Goal: Task Accomplishment & Management: Complete application form

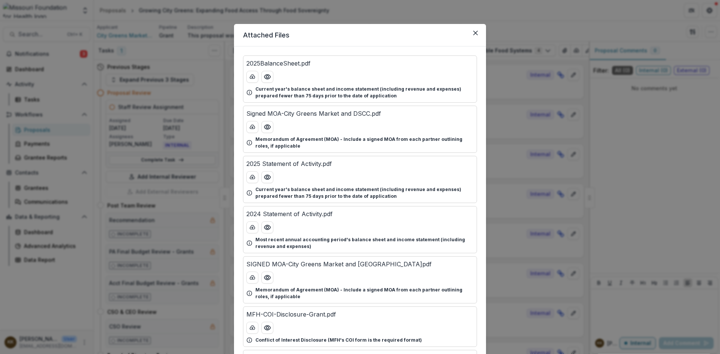
scroll to position [300, 0]
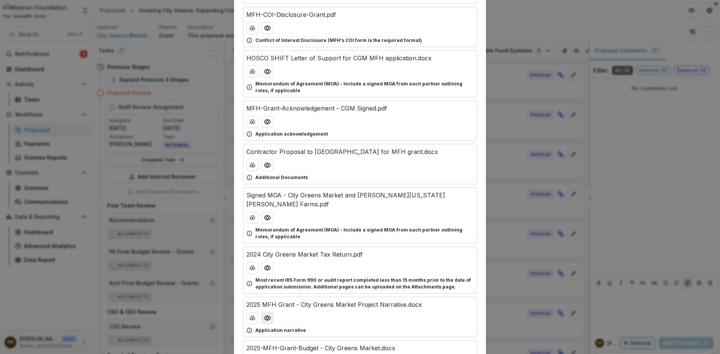
click at [267, 316] on icon "Preview 2025 MFH Grant - City Greens Market Project Narrative.docx" at bounding box center [267, 318] width 6 height 4
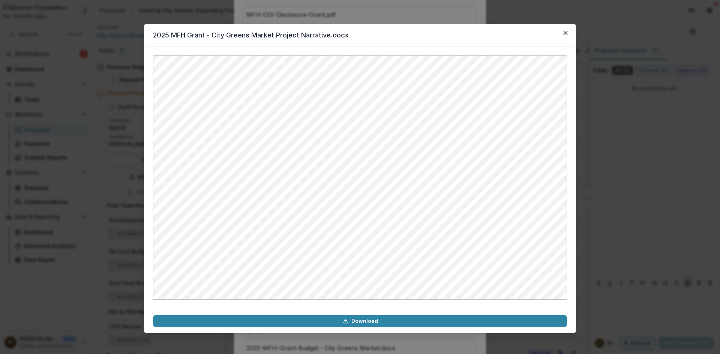
drag, startPoint x: 564, startPoint y: 34, endPoint x: 503, endPoint y: 44, distance: 61.9
click at [564, 34] on icon "Close" at bounding box center [565, 33] width 4 height 4
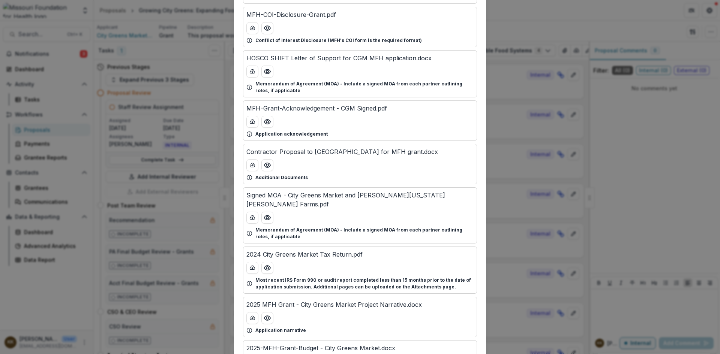
click at [579, 27] on div "Attached Files 2025BalanceSheet.pdf Current year's balance sheet and income sta…" at bounding box center [360, 177] width 720 height 354
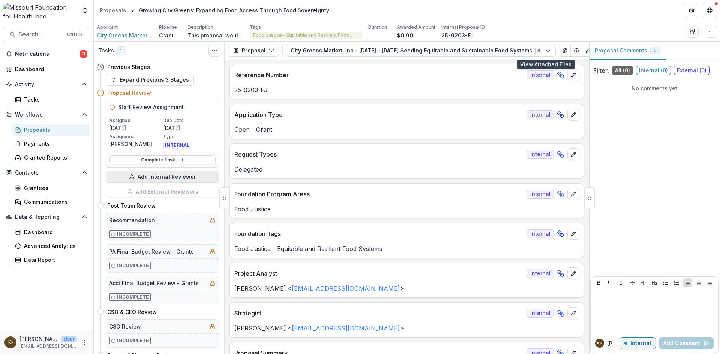
click at [163, 177] on button "Add Internal Reviewer" at bounding box center [162, 177] width 113 height 12
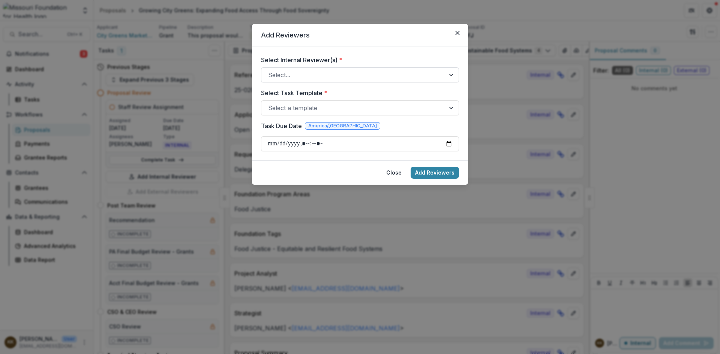
click at [313, 73] on div at bounding box center [353, 75] width 170 height 10
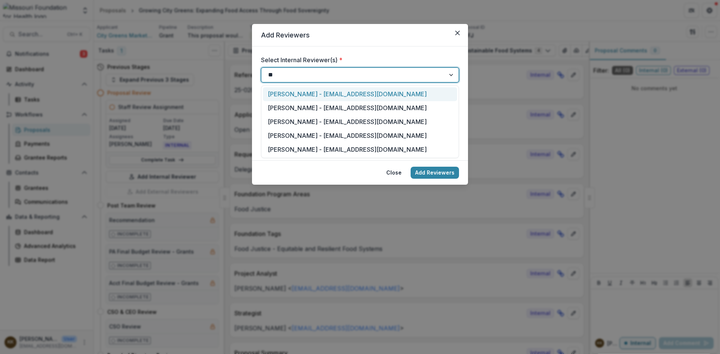
type input "***"
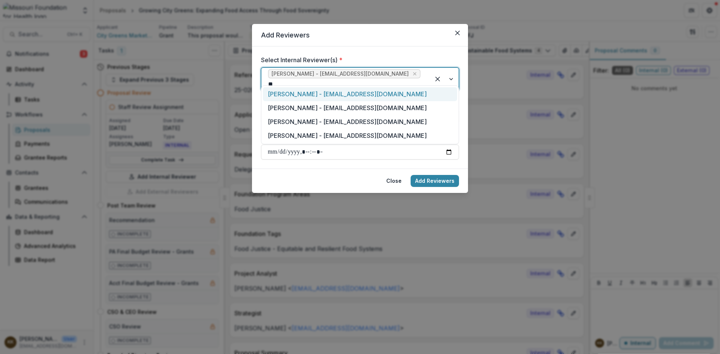
type input "***"
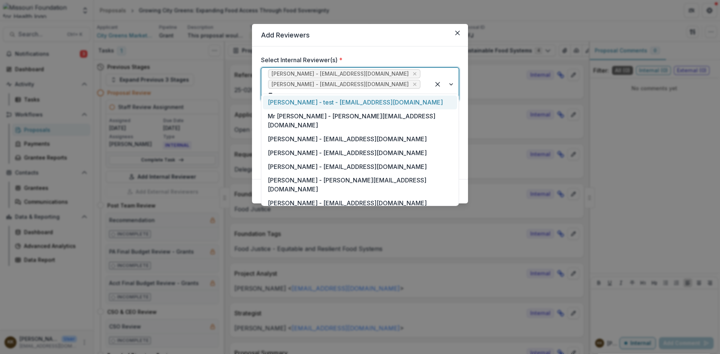
type input "***"
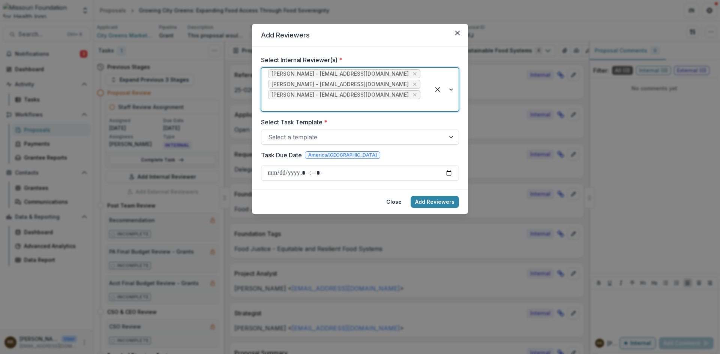
click at [312, 132] on div at bounding box center [353, 137] width 170 height 10
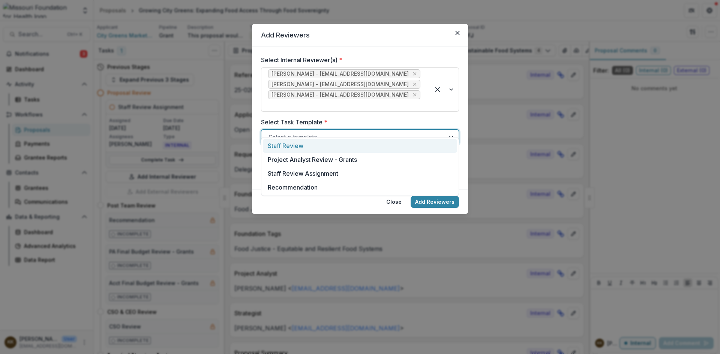
click at [299, 148] on div "Staff Review" at bounding box center [360, 146] width 194 height 14
click at [270, 166] on input "Task Due Date" at bounding box center [360, 173] width 198 height 15
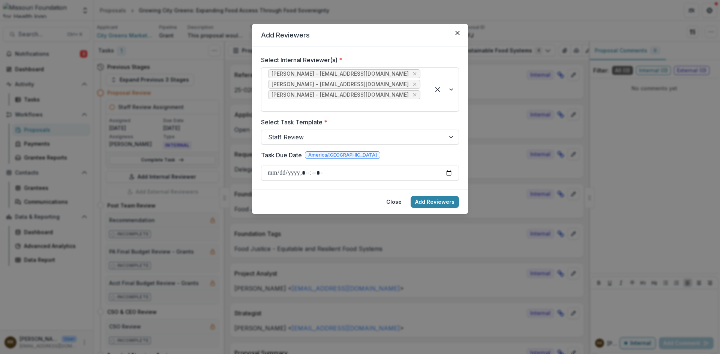
type input "**********"
click at [449, 196] on button "Add Reviewers" at bounding box center [434, 202] width 48 height 12
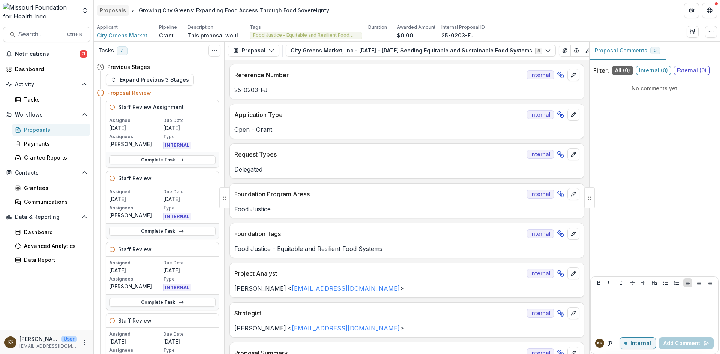
click at [111, 11] on div "Proposals" at bounding box center [113, 10] width 26 height 8
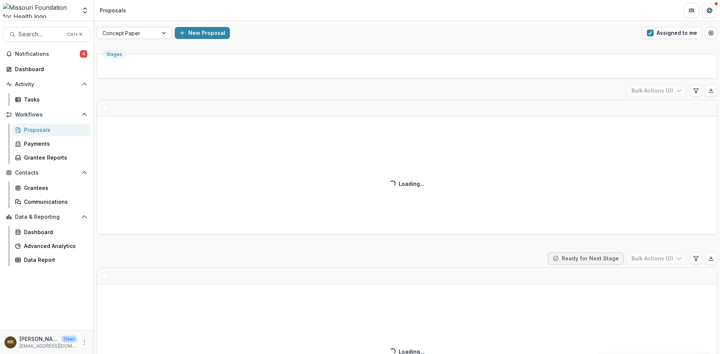
click at [147, 30] on div at bounding box center [127, 32] width 50 height 9
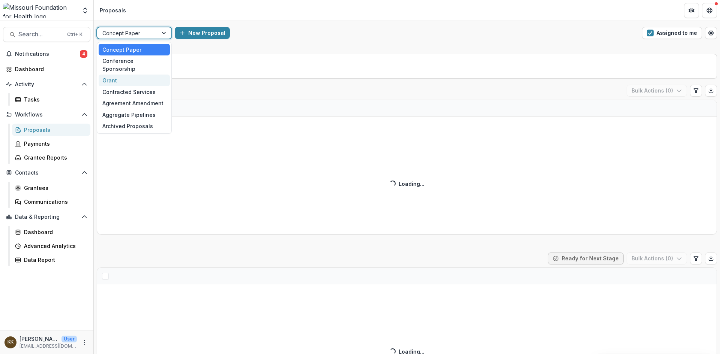
click at [129, 75] on div "Grant" at bounding box center [134, 81] width 71 height 12
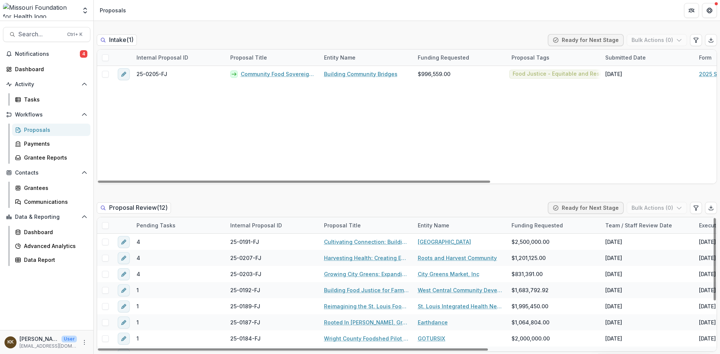
scroll to position [412, 0]
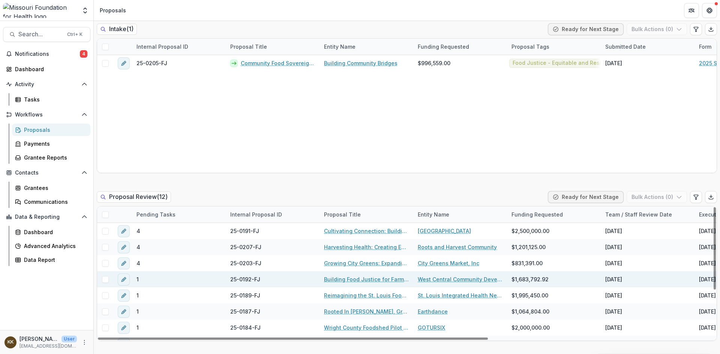
click at [339, 280] on link "Building Food Justice for Farmers and Food Producers" at bounding box center [366, 280] width 85 height 8
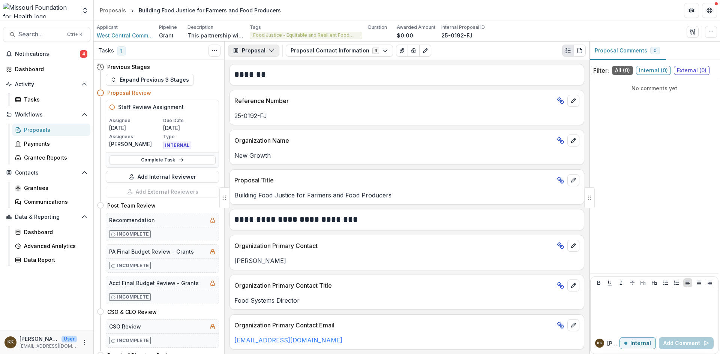
click at [250, 50] on button "Proposal" at bounding box center [253, 51] width 51 height 12
click at [306, 50] on button "Proposal Contact Information 4" at bounding box center [339, 51] width 107 height 12
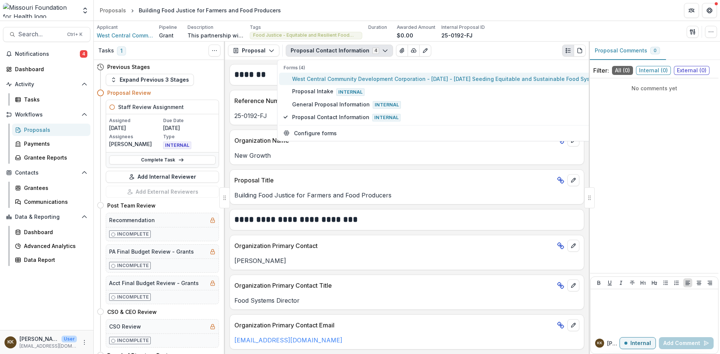
click at [313, 78] on span "West Central Community Development Corporation - [DATE] - [DATE] Seeding Equita…" at bounding box center [447, 79] width 310 height 8
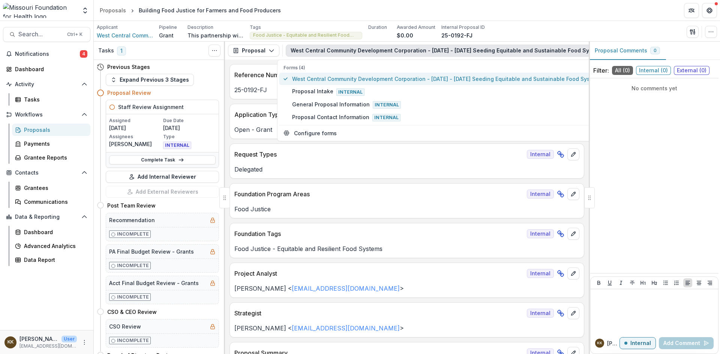
click at [378, 78] on span "West Central Community Development Corporation - [DATE] - [DATE] Seeding Equita…" at bounding box center [447, 79] width 310 height 8
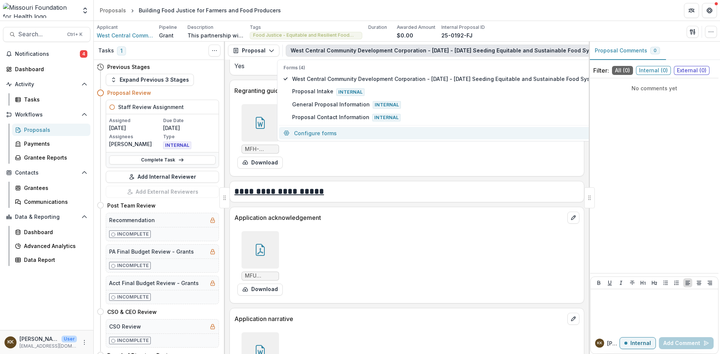
scroll to position [2662, 0]
click at [257, 243] on icon at bounding box center [260, 249] width 12 height 12
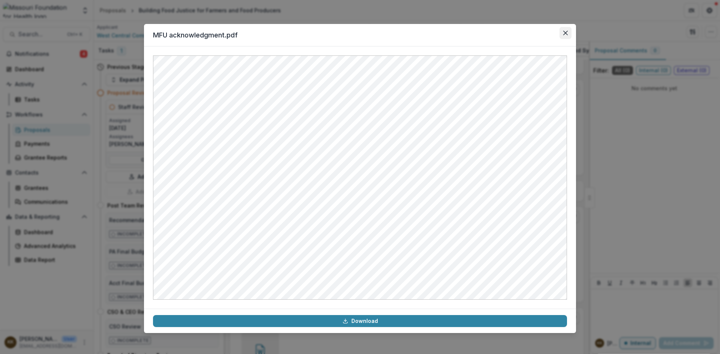
click at [567, 35] on button "Close" at bounding box center [565, 33] width 12 height 12
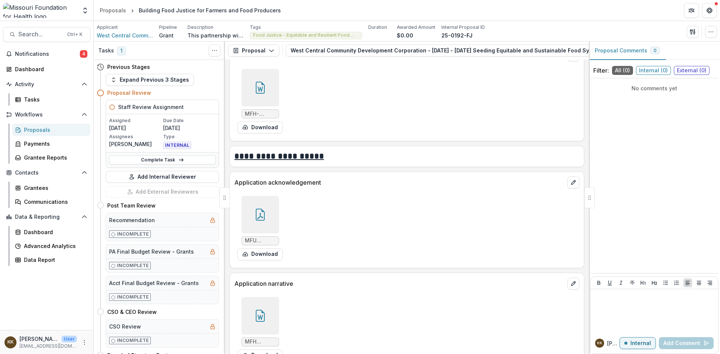
scroll to position [2737, 0]
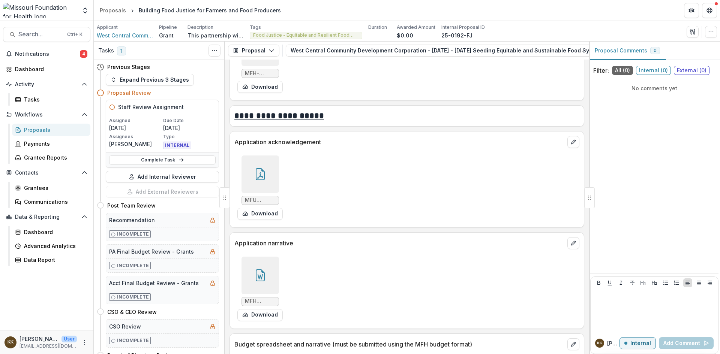
click at [244, 270] on div at bounding box center [259, 275] width 37 height 37
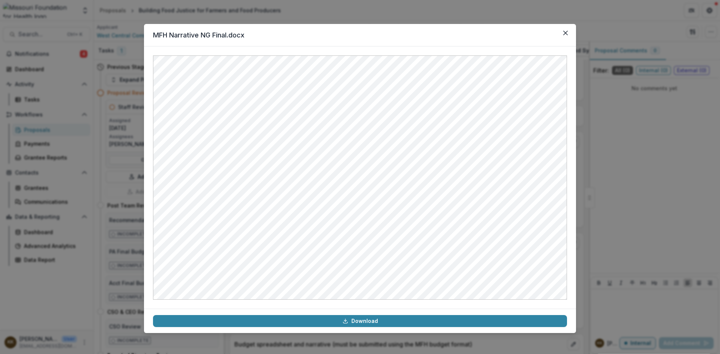
drag, startPoint x: 563, startPoint y: 32, endPoint x: 527, endPoint y: 46, distance: 39.1
click at [563, 32] on icon "Close" at bounding box center [565, 33] width 4 height 4
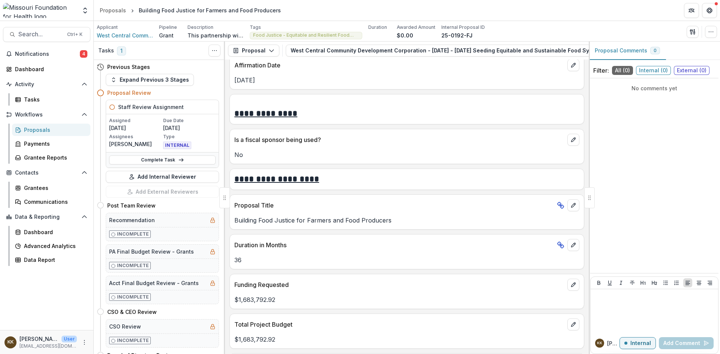
scroll to position [2137, 0]
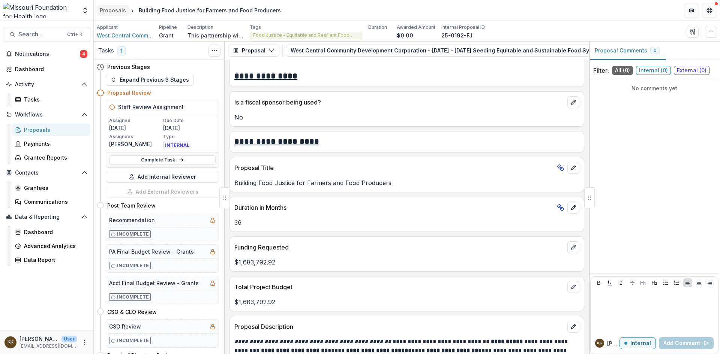
drag, startPoint x: 117, startPoint y: 9, endPoint x: 115, endPoint y: 13, distance: 4.7
click at [117, 9] on div "Proposals" at bounding box center [113, 10] width 26 height 8
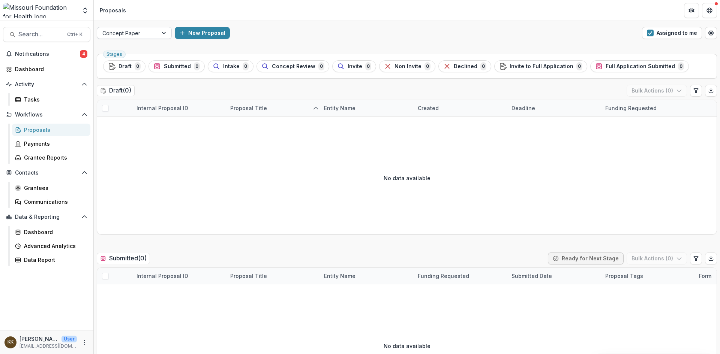
click at [144, 36] on div at bounding box center [127, 32] width 50 height 9
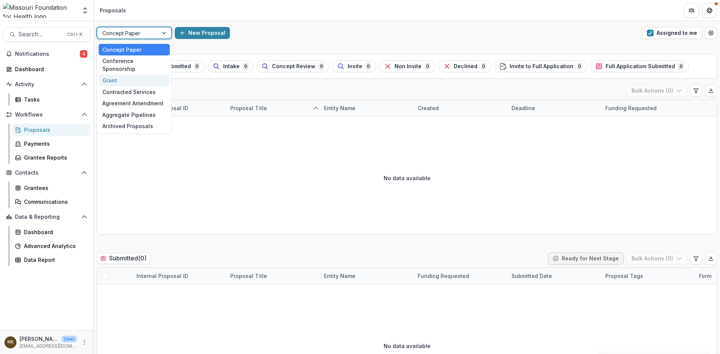
click at [132, 75] on div "Grant" at bounding box center [134, 81] width 71 height 12
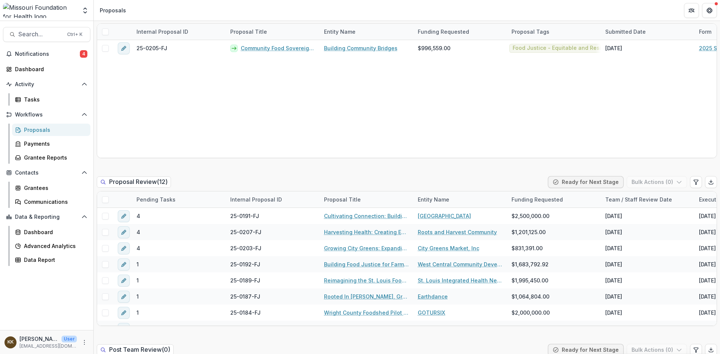
scroll to position [465, 0]
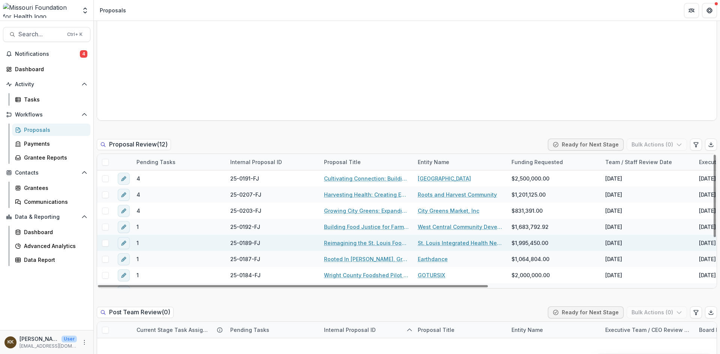
click at [330, 242] on link "Reimagining the St. Louis Food Systems Landscape" at bounding box center [366, 243] width 85 height 8
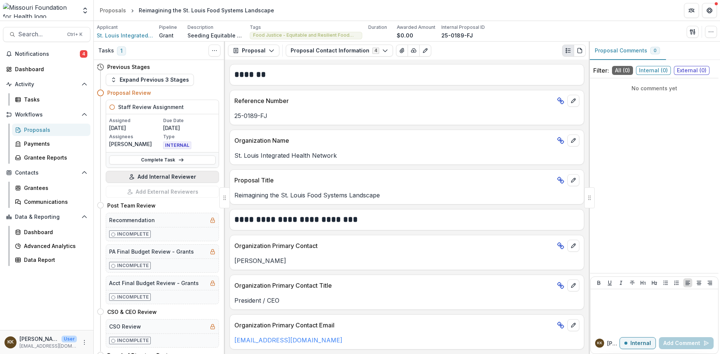
click at [169, 178] on button "Add Internal Reviewer" at bounding box center [162, 177] width 113 height 12
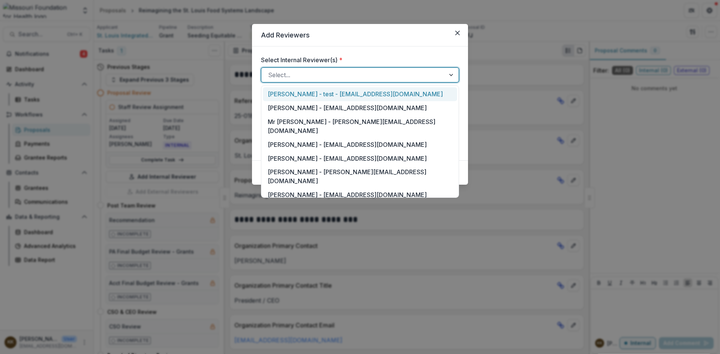
click at [346, 76] on div at bounding box center [353, 75] width 170 height 10
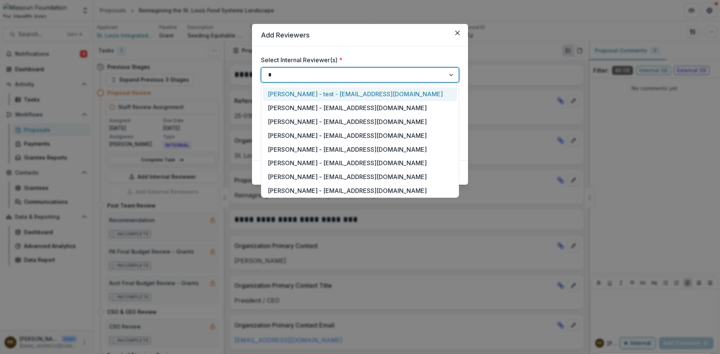
type input "**"
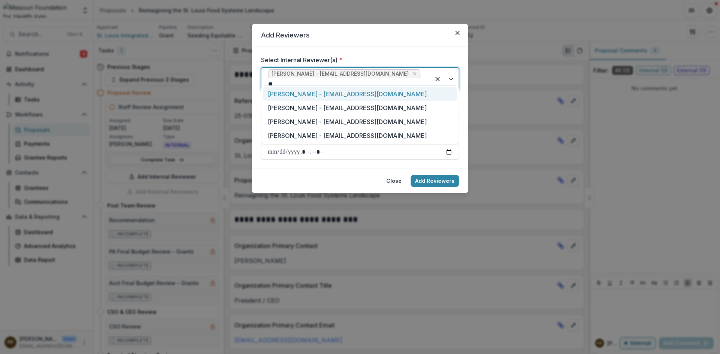
type input "***"
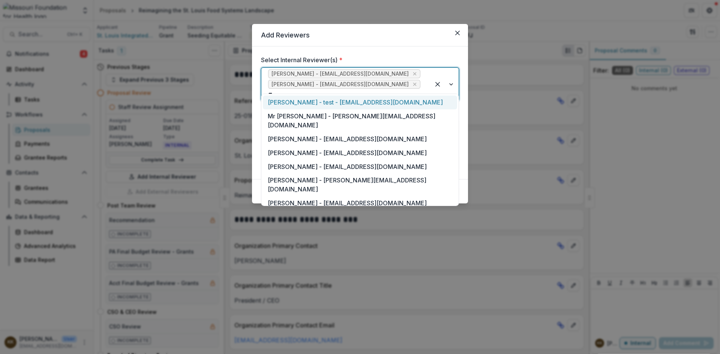
type input "***"
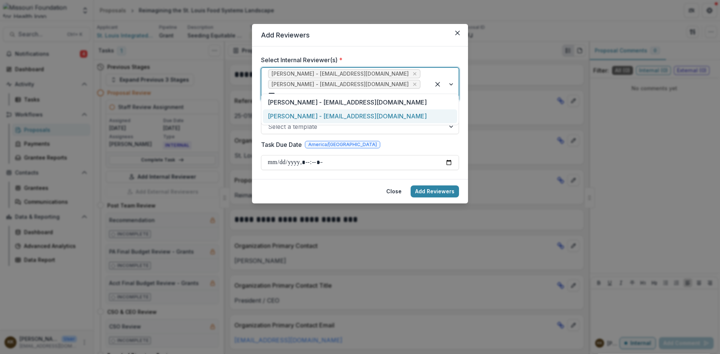
click at [318, 117] on div "[PERSON_NAME] - [EMAIL_ADDRESS][DOMAIN_NAME]" at bounding box center [360, 116] width 194 height 14
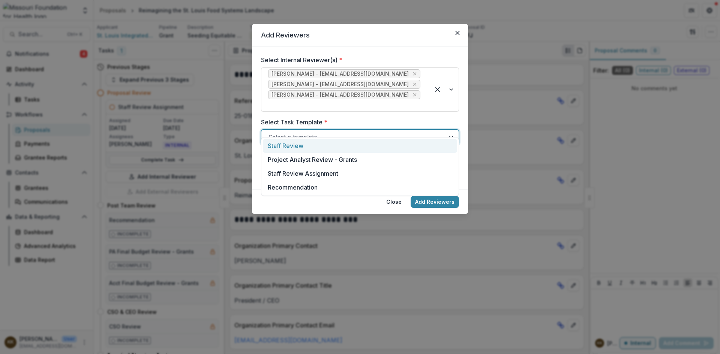
click at [302, 132] on div at bounding box center [353, 137] width 170 height 10
click at [295, 146] on div "Staff Review" at bounding box center [360, 146] width 194 height 14
click at [284, 166] on input "Task Due Date" at bounding box center [360, 173] width 198 height 15
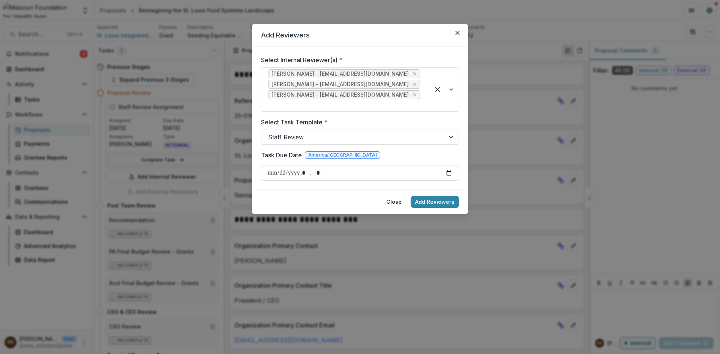
click at [268, 166] on input "Task Due Date" at bounding box center [360, 173] width 198 height 15
type input "**********"
click at [429, 196] on button "Add Reviewers" at bounding box center [434, 202] width 48 height 12
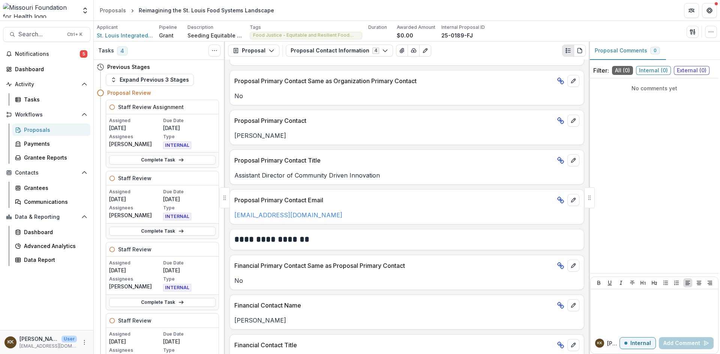
scroll to position [163, 0]
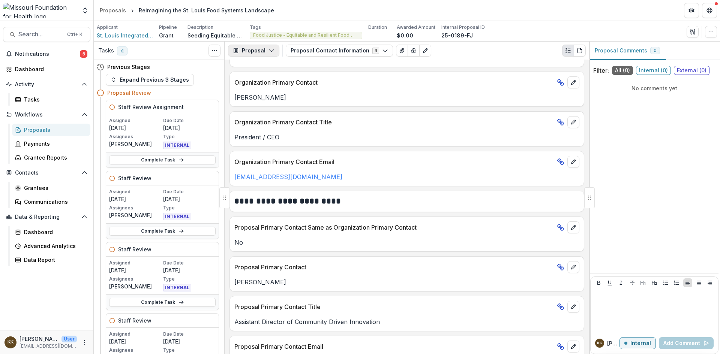
click at [247, 48] on button "Proposal" at bounding box center [253, 51] width 51 height 12
click at [323, 52] on button "Proposal Contact Information 4" at bounding box center [339, 51] width 107 height 12
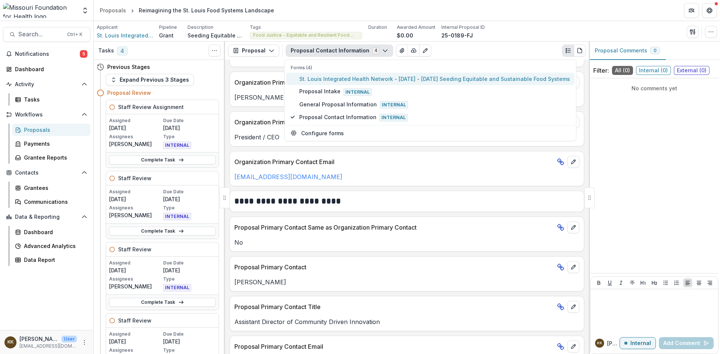
click at [324, 75] on span "St. Louis Integrated Health Network - [DATE] - [DATE] Seeding Equitable and Sus…" at bounding box center [434, 79] width 271 height 8
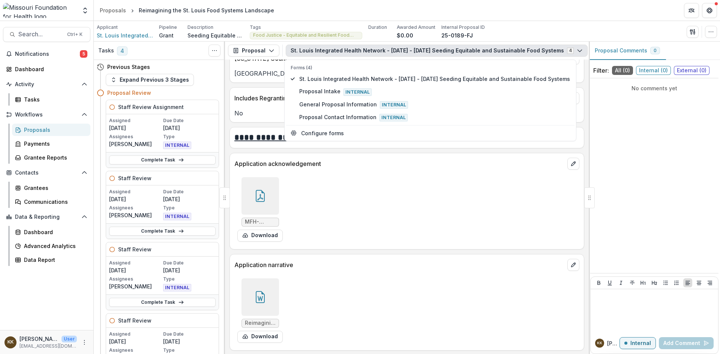
scroll to position [2731, 0]
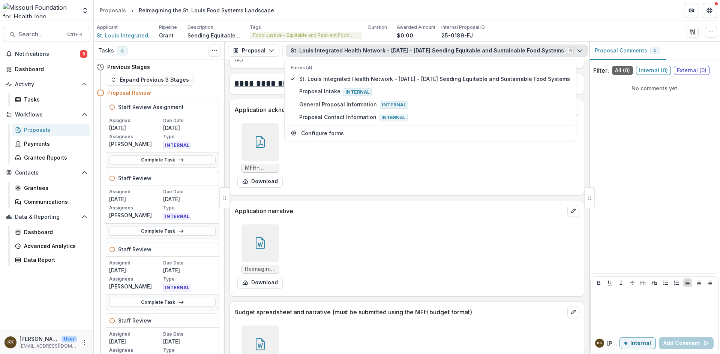
click at [256, 235] on div at bounding box center [259, 243] width 37 height 37
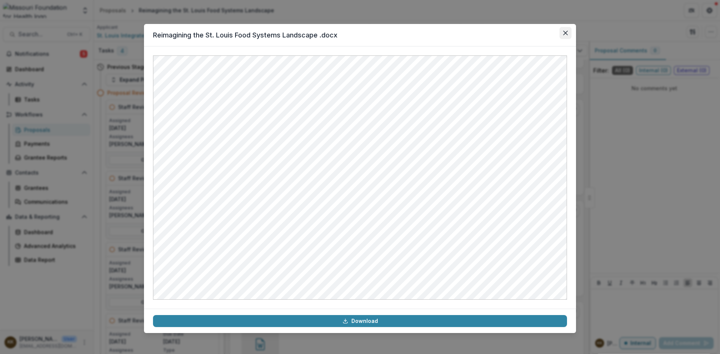
click at [566, 34] on icon "Close" at bounding box center [565, 33] width 4 height 4
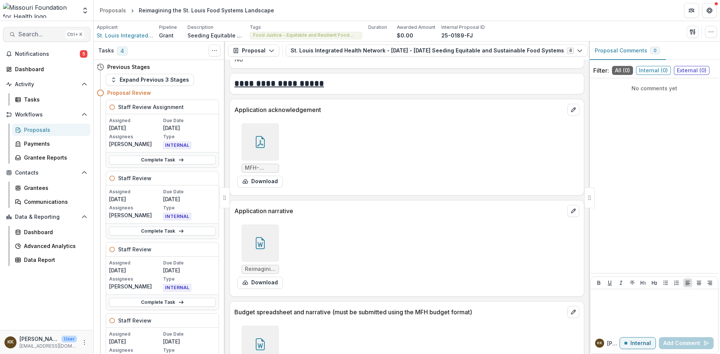
click at [31, 34] on span "Search..." at bounding box center [40, 34] width 44 height 7
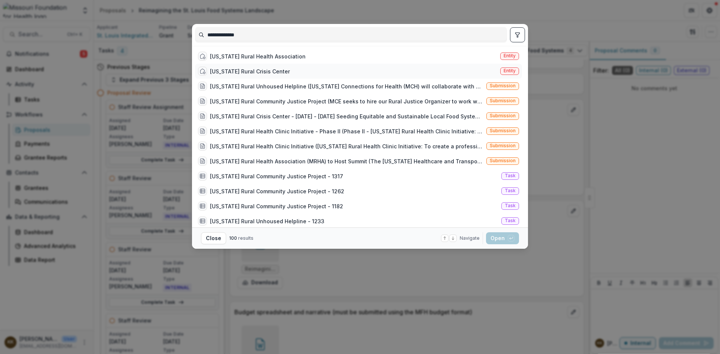
type input "**********"
click at [246, 72] on div "[US_STATE] Rural Crisis Center" at bounding box center [250, 71] width 80 height 8
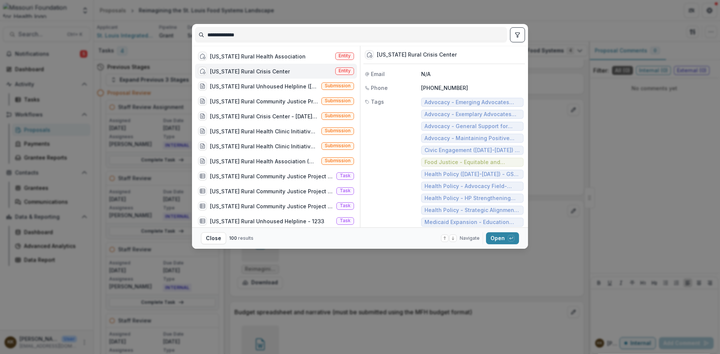
click at [247, 71] on div "[US_STATE] Rural Crisis Center" at bounding box center [250, 71] width 80 height 8
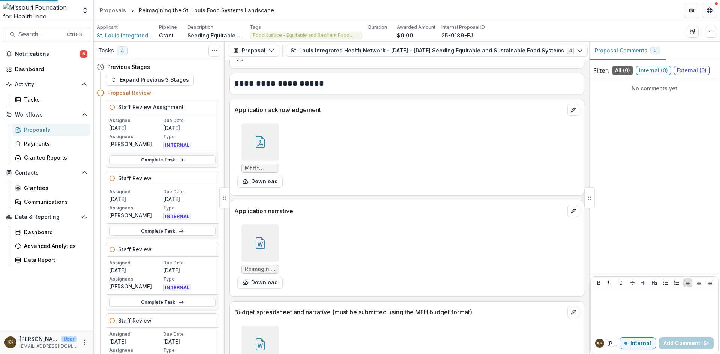
click at [247, 71] on div "[US_STATE] Rural Crisis Center" at bounding box center [249, 71] width 79 height 8
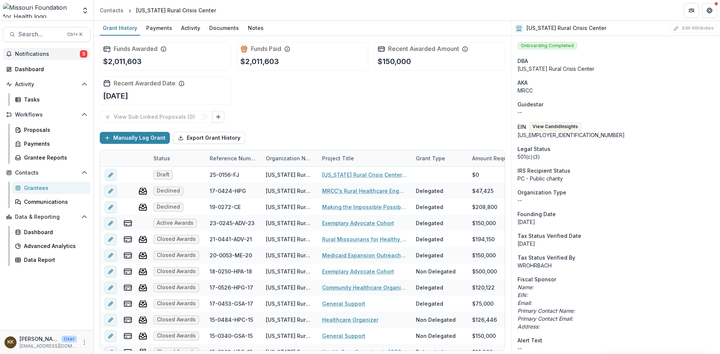
click at [32, 54] on span "Notifications" at bounding box center [47, 54] width 65 height 6
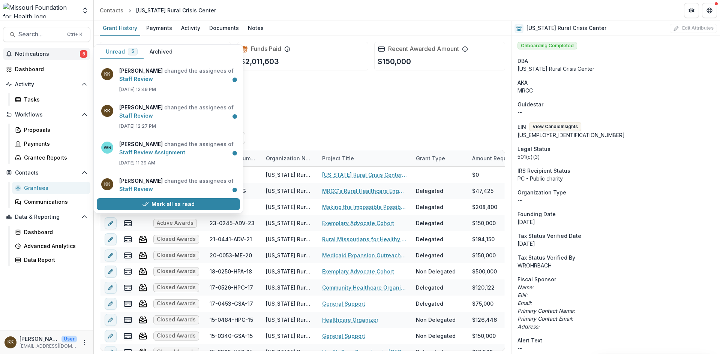
click at [32, 54] on span "Notifications" at bounding box center [47, 54] width 65 height 6
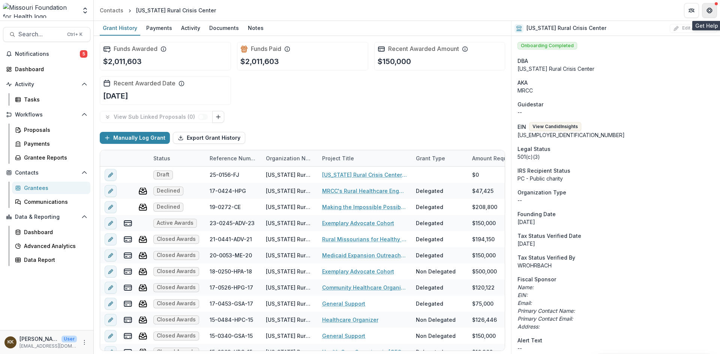
click at [707, 9] on icon "Get Help" at bounding box center [707, 8] width 1 height 1
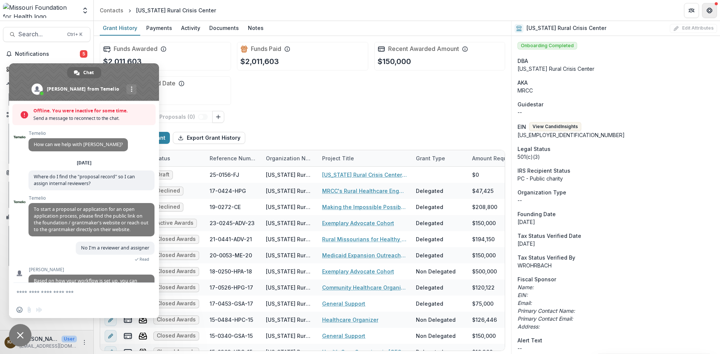
scroll to position [33, 0]
